Goal: Task Accomplishment & Management: Manage account settings

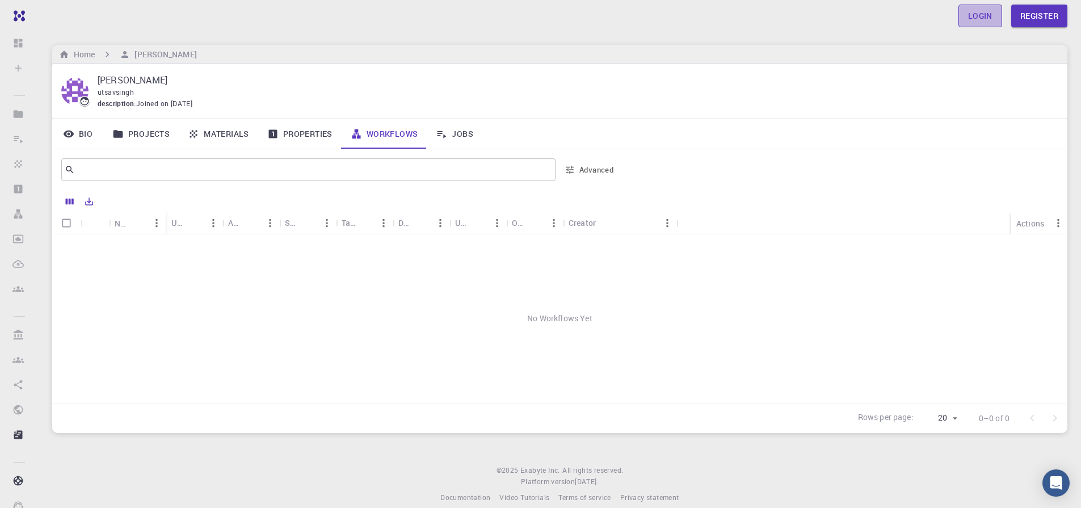
click at [978, 12] on link "Login" at bounding box center [981, 16] width 44 height 23
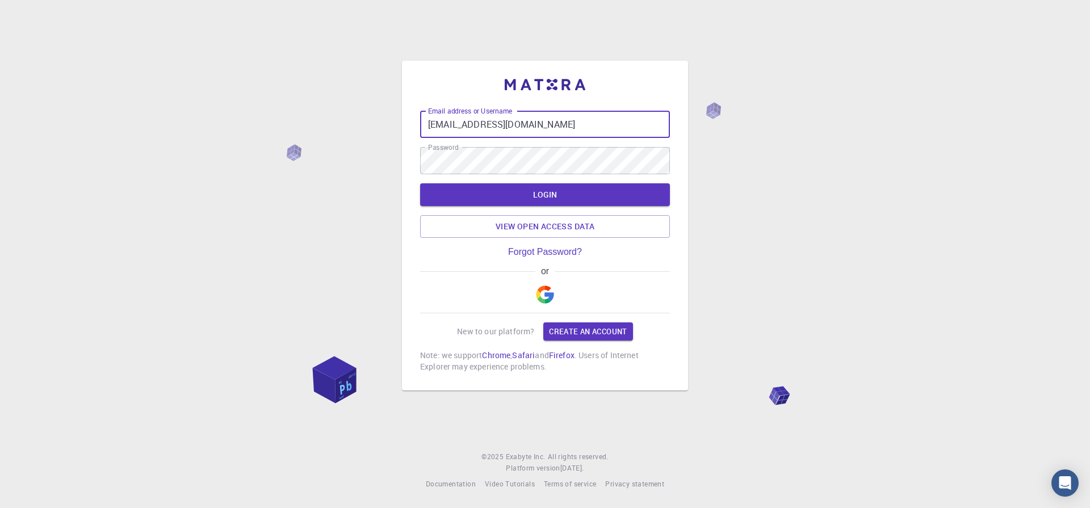
click at [583, 128] on input "[EMAIL_ADDRESS][DOMAIN_NAME]" at bounding box center [545, 124] width 250 height 27
type input "utsavsingh188"
click at [455, 198] on button "LOGIN" at bounding box center [545, 194] width 250 height 23
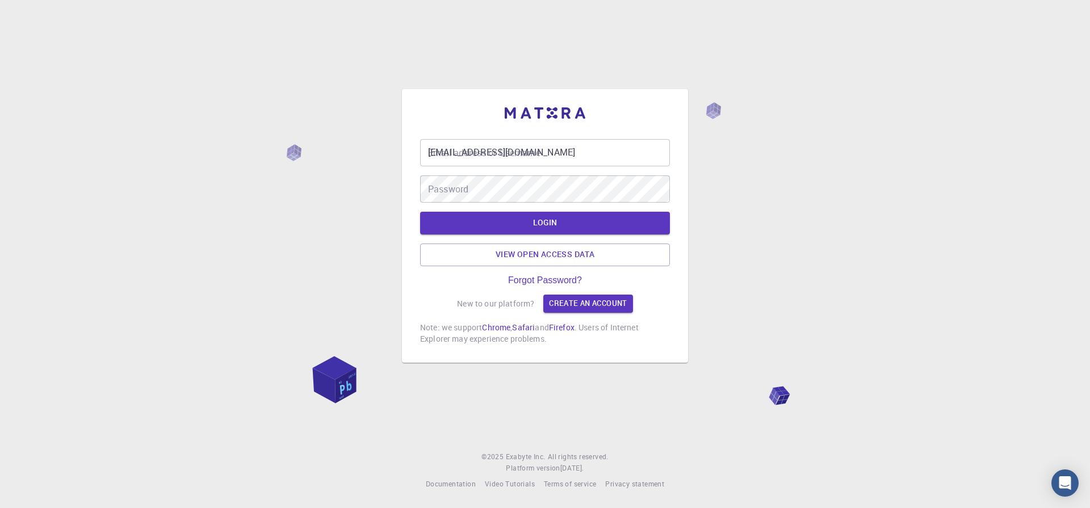
click at [325, 115] on div "Email address or Username [EMAIL_ADDRESS][DOMAIN_NAME] Email address or Usernam…" at bounding box center [545, 254] width 1090 height 508
click at [567, 153] on input "[EMAIL_ADDRESS][DOMAIN_NAME]" at bounding box center [545, 152] width 250 height 27
type input "utsavsingh188"
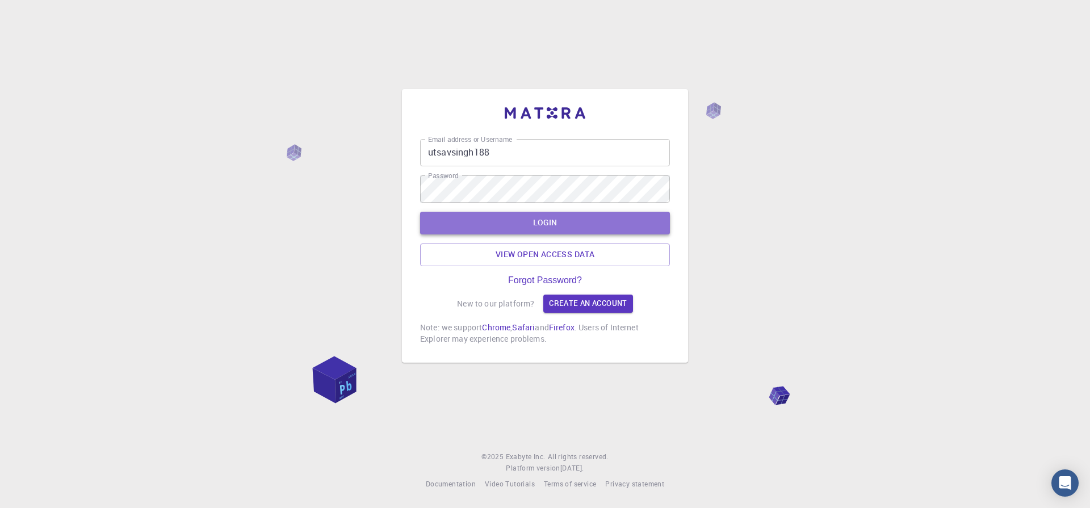
click at [444, 218] on button "LOGIN" at bounding box center [545, 223] width 250 height 23
